Goal: Task Accomplishment & Management: Use online tool/utility

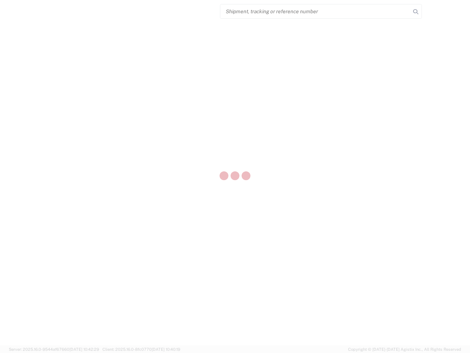
select select "US"
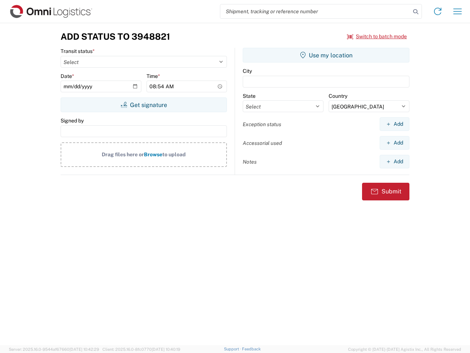
click at [316, 11] on input "search" at bounding box center [315, 11] width 190 height 14
click at [416, 12] on icon at bounding box center [416, 12] width 10 height 10
click at [438, 11] on icon at bounding box center [438, 12] width 12 height 12
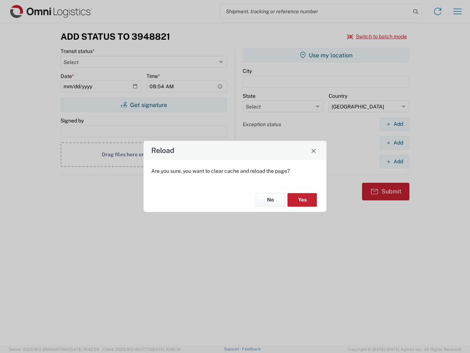
click at [458, 11] on div "Reload Are you sure, you want to clear cache and reload the page? No Yes" at bounding box center [235, 176] width 470 height 353
click at [377, 36] on div "Reload Are you sure, you want to clear cache and reload the page? No Yes" at bounding box center [235, 176] width 470 height 353
click at [144, 105] on div "Reload Are you sure, you want to clear cache and reload the page? No Yes" at bounding box center [235, 176] width 470 height 353
click at [326, 55] on div "Reload Are you sure, you want to clear cache and reload the page? No Yes" at bounding box center [235, 176] width 470 height 353
click at [395, 124] on div "Reload Are you sure, you want to clear cache and reload the page? No Yes" at bounding box center [235, 176] width 470 height 353
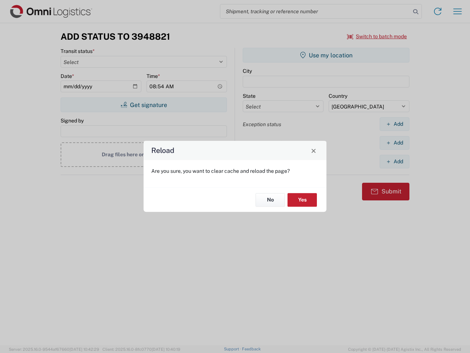
click at [395, 143] on div "Reload Are you sure, you want to clear cache and reload the page? No Yes" at bounding box center [235, 176] width 470 height 353
click at [395, 161] on div "Reload Are you sure, you want to clear cache and reload the page? No Yes" at bounding box center [235, 176] width 470 height 353
